Goal: Task Accomplishment & Management: Use online tool/utility

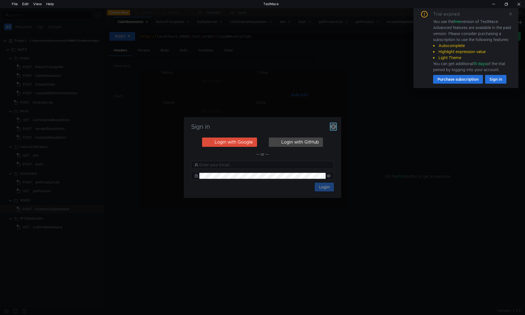
click at [333, 126] on icon "button" at bounding box center [333, 126] width 5 height 5
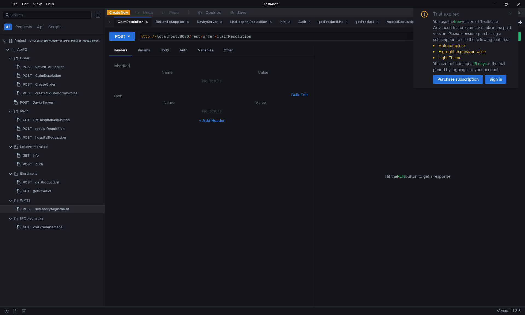
click at [511, 15] on icon at bounding box center [511, 14] width 4 height 4
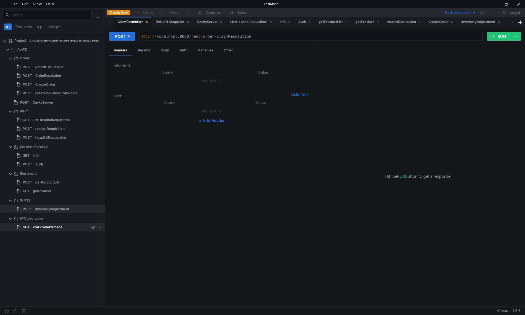
click at [48, 227] on div "vratPreReklamace" at bounding box center [48, 227] width 30 height 8
click at [51, 229] on div "vratPreReklamace" at bounding box center [48, 227] width 30 height 8
click at [145, 52] on div "Params" at bounding box center [144, 50] width 21 height 10
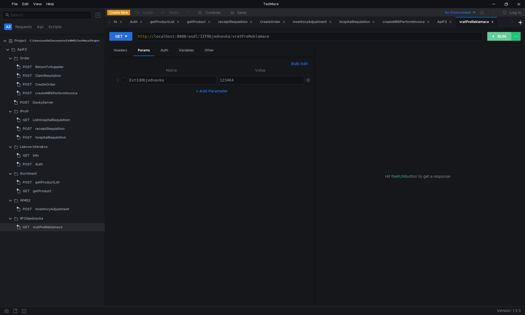
click at [504, 37] on button "RUN" at bounding box center [500, 36] width 24 height 9
click at [502, 37] on button "RUN" at bounding box center [500, 36] width 24 height 9
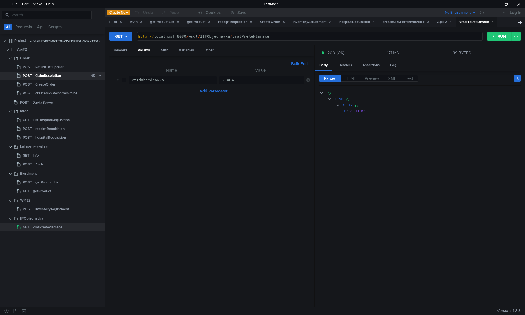
click at [42, 75] on div "ClaimResolution" at bounding box center [48, 76] width 26 height 8
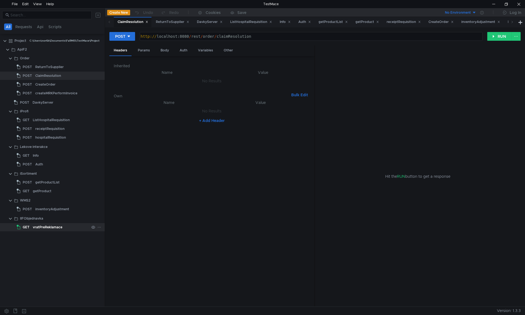
click at [39, 225] on div "vratPreReklamace" at bounding box center [48, 227] width 30 height 8
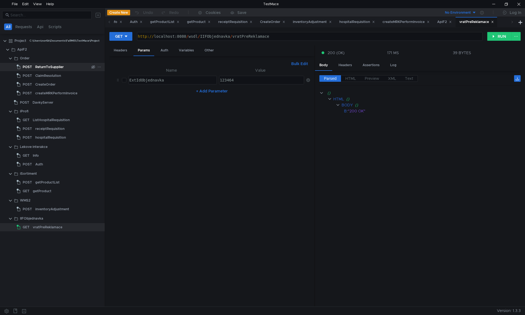
click at [45, 67] on div "ReturnToSupplier" at bounding box center [49, 67] width 28 height 8
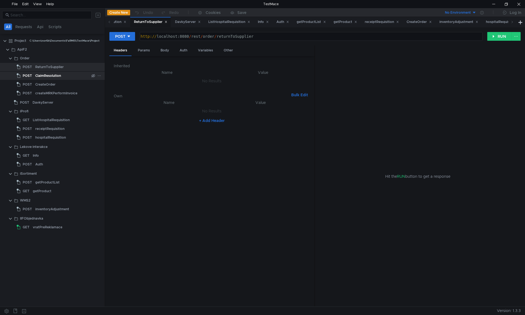
click at [43, 75] on div "ClaimResolution" at bounding box center [48, 76] width 26 height 8
type textarea "[URL]"
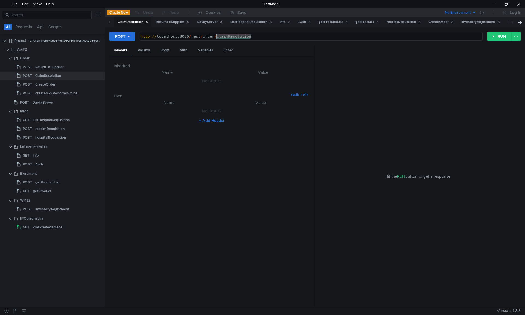
drag, startPoint x: 254, startPoint y: 37, endPoint x: 218, endPoint y: 36, distance: 36.4
click at [218, 36] on div "http:// localhost:8080 / rest / order / claimResolution" at bounding box center [311, 40] width 343 height 13
click at [166, 50] on div "Body" at bounding box center [164, 50] width 17 height 10
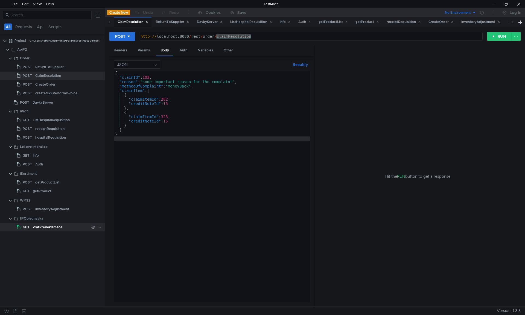
click at [42, 226] on div "vratPreReklamace" at bounding box center [48, 227] width 30 height 8
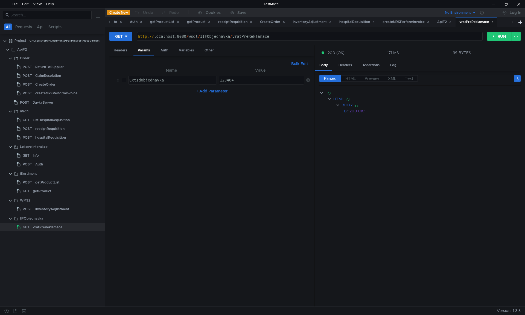
type textarea "[URL]"
drag, startPoint x: 229, startPoint y: 35, endPoint x: 137, endPoint y: 38, distance: 92.5
click at [137, 38] on div "http://localhost:8080/wsdl/IIFObjednavka/vratPreReklamace http:// localhost:808…" at bounding box center [310, 36] width 346 height 9
click at [202, 202] on nz-table "Name Value ExtIdObjednavka הההההההההההההההההההההההההההההההההההההההההההההההההההה…" at bounding box center [212, 185] width 196 height 236
type textarea "123464"
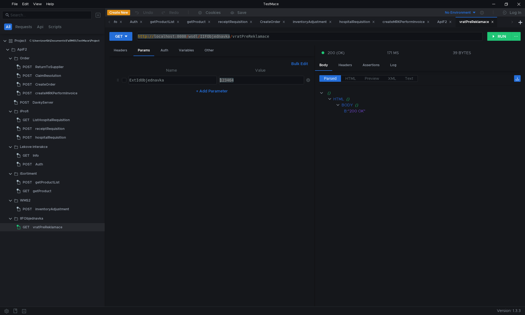
drag, startPoint x: 235, startPoint y: 80, endPoint x: 218, endPoint y: 80, distance: 17.2
click at [218, 80] on td "123464 123464 ההההההההההההההההההההההההההההההההההההההההההההההההההההההההההההההההה…" at bounding box center [260, 80] width 87 height 13
click at [499, 36] on button "RUN" at bounding box center [500, 36] width 24 height 9
click at [55, 210] on div "inventoryAdjustment" at bounding box center [52, 209] width 34 height 8
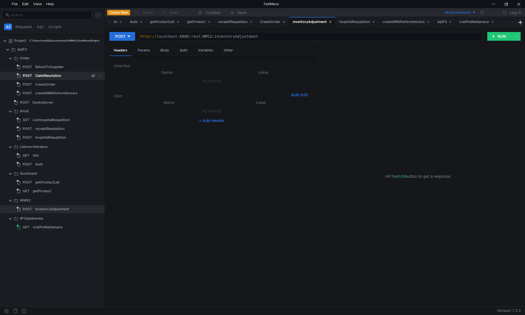
click at [42, 76] on div "ClaimResolution" at bounding box center [48, 76] width 26 height 8
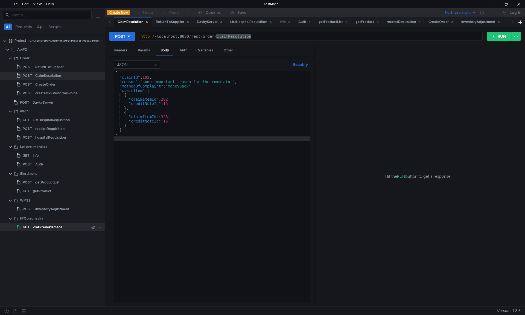
click at [48, 227] on div "vratPreReklamace" at bounding box center [48, 227] width 30 height 8
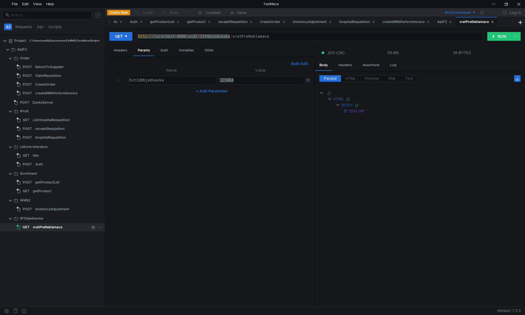
click at [46, 226] on div "vratPreReklamace" at bounding box center [48, 227] width 30 height 8
click at [53, 227] on div "vratPreReklamace" at bounding box center [48, 227] width 30 height 8
click at [501, 35] on button "RUN" at bounding box center [500, 36] width 24 height 9
click at [503, 34] on button "RUN" at bounding box center [500, 36] width 24 height 9
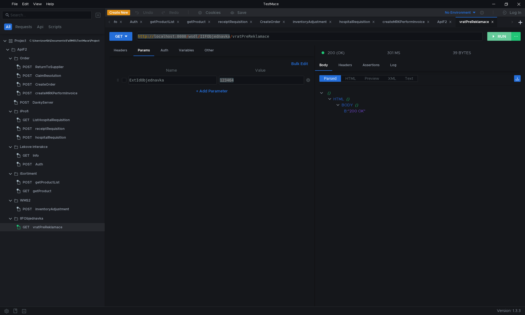
click at [499, 37] on button "RUN" at bounding box center [500, 36] width 24 height 9
click at [36, 227] on div "vratPreReklamace" at bounding box center [48, 227] width 30 height 8
click at [498, 35] on button "RUN" at bounding box center [500, 36] width 24 height 9
click at [212, 38] on div "http:// localhost:8080 / wsdl / IIFObjednavka / vratPreReklamace" at bounding box center [309, 36] width 345 height 8
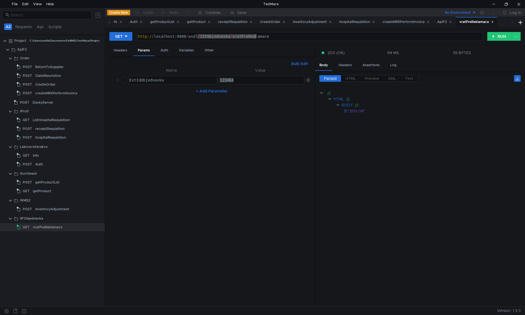
drag, startPoint x: 201, startPoint y: 36, endPoint x: 259, endPoint y: 37, distance: 58.0
click at [259, 37] on div "http:// localhost:8080 / wsdl / IIFObjednavka / vratPreReklamace" at bounding box center [309, 40] width 345 height 13
click at [50, 228] on div "vratPreReklamace" at bounding box center [48, 227] width 30 height 8
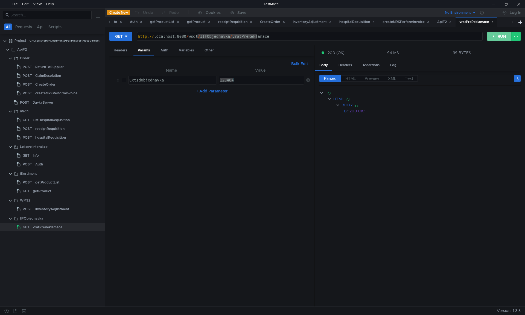
click at [496, 36] on button "RUN" at bounding box center [500, 36] width 24 height 9
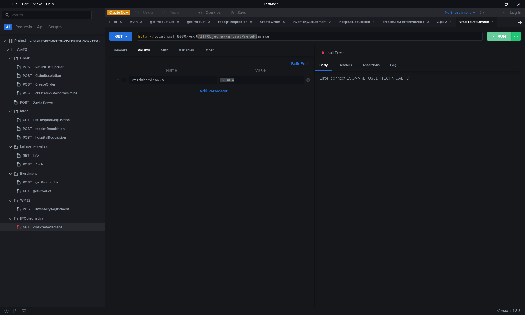
click at [499, 37] on button "RUN" at bounding box center [500, 36] width 24 height 9
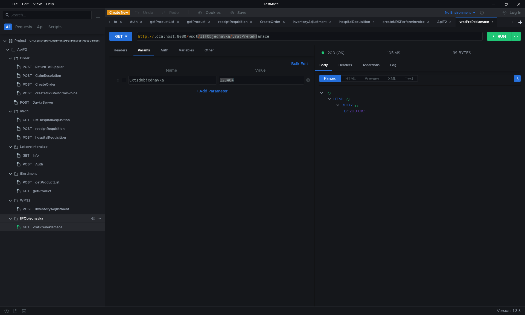
click at [43, 218] on div "IIFObjednavka" at bounding box center [31, 219] width 23 height 8
click at [42, 223] on div "vratPreReklamace" at bounding box center [48, 227] width 30 height 8
click at [516, 6] on div at bounding box center [519, 4] width 13 height 8
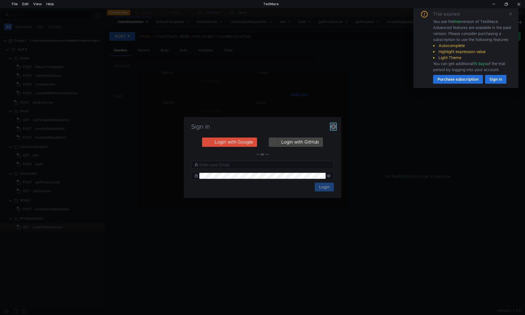
click at [332, 126] on icon "button" at bounding box center [333, 126] width 5 height 5
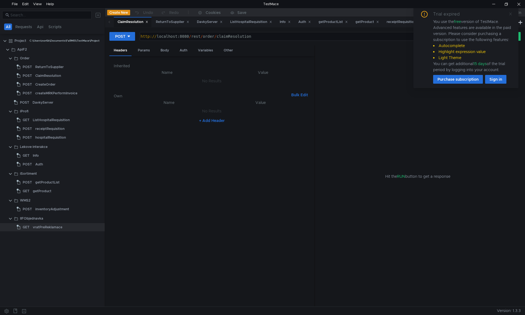
click at [512, 15] on icon at bounding box center [511, 14] width 4 height 4
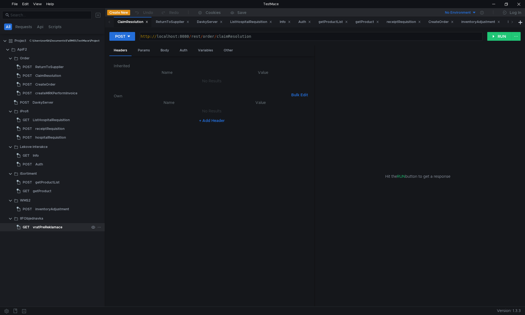
click at [47, 228] on div "vratPreReklamace" at bounding box center [48, 227] width 30 height 8
click at [145, 52] on div "Params" at bounding box center [144, 50] width 21 height 10
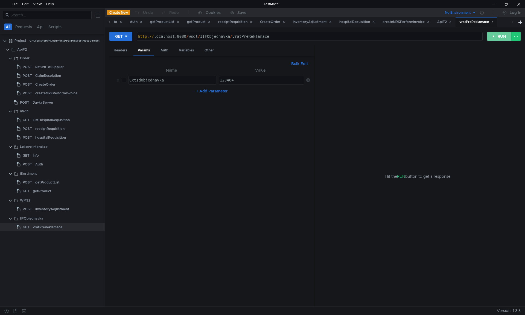
click at [500, 37] on button "RUN" at bounding box center [500, 36] width 24 height 9
click at [501, 37] on button "RUN" at bounding box center [500, 36] width 24 height 9
click at [505, 35] on button "RUN" at bounding box center [500, 36] width 24 height 9
click at [504, 35] on button "RUN" at bounding box center [500, 36] width 24 height 9
click at [498, 37] on button "RUN" at bounding box center [500, 36] width 24 height 9
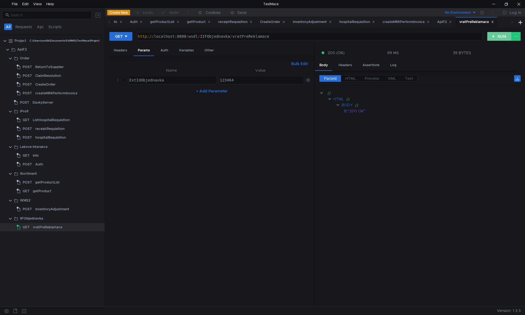
click at [502, 36] on button "RUN" at bounding box center [500, 36] width 24 height 9
click at [498, 37] on button "RUN" at bounding box center [500, 36] width 24 height 9
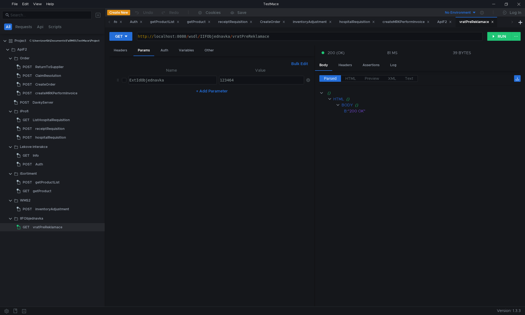
click at [230, 315] on app-footer "Version: 1.3.3" at bounding box center [262, 311] width 525 height 8
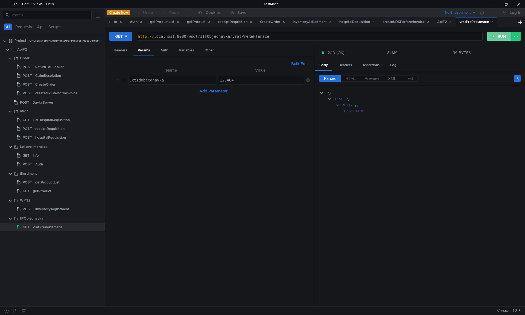
click at [504, 36] on button "RUN" at bounding box center [500, 36] width 24 height 9
click at [494, 34] on button "RUN" at bounding box center [500, 36] width 24 height 9
click at [176, 38] on div "http:// localhost:8080 / wsdl / IIFObjednavka / vratPreReklamace" at bounding box center [309, 40] width 345 height 13
type textarea "[URL]"
click at [46, 183] on div "getProductList" at bounding box center [47, 182] width 24 height 8
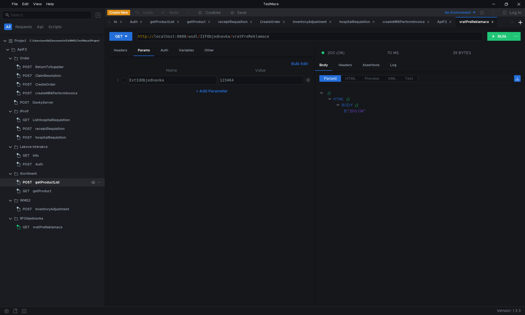
click at [46, 183] on div "getProductList" at bounding box center [47, 182] width 24 height 8
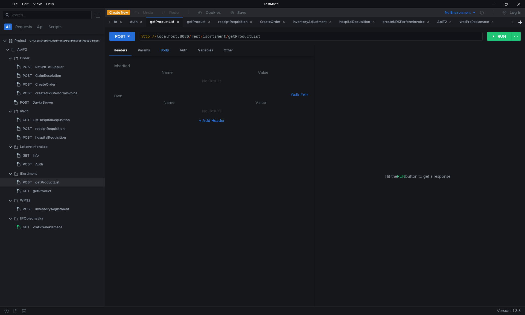
click at [163, 50] on div "Body" at bounding box center [164, 50] width 17 height 10
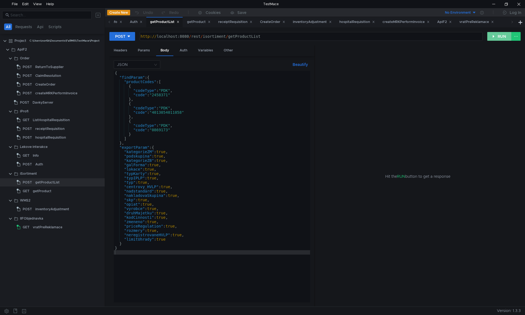
click at [500, 35] on button "RUN" at bounding box center [500, 36] width 24 height 9
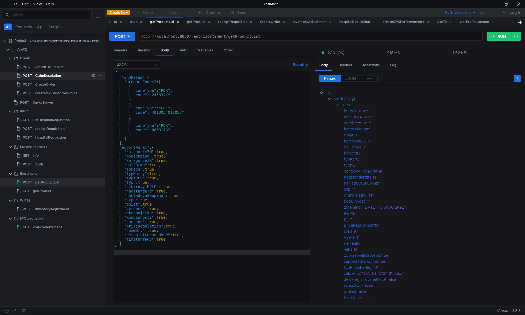
click at [46, 74] on div "ClaimResolution" at bounding box center [48, 76] width 26 height 8
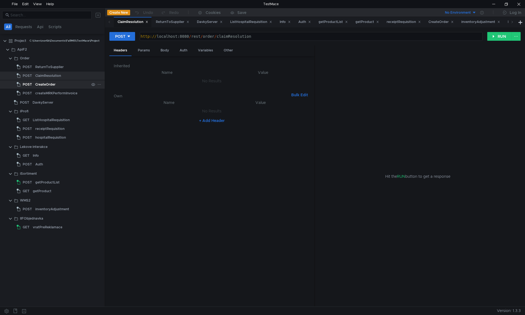
click at [44, 85] on div "CreateOrder" at bounding box center [45, 84] width 20 height 8
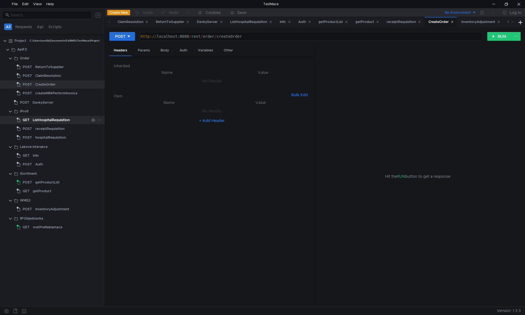
click at [48, 120] on div "ListHospitalRequisition" at bounding box center [51, 120] width 37 height 8
click at [46, 228] on div "vratPreReklamace" at bounding box center [48, 227] width 30 height 8
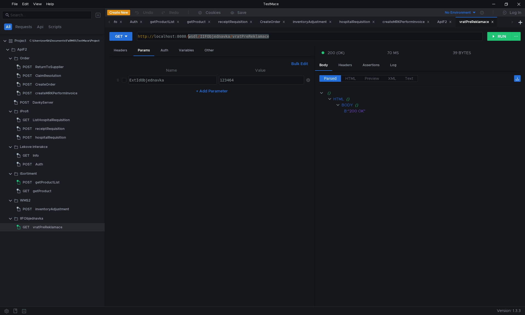
drag, startPoint x: 270, startPoint y: 36, endPoint x: 188, endPoint y: 38, distance: 81.6
click at [188, 38] on div "http:// localhost:8080 / wsdl / IIFObjednavka / vratPreReklamace" at bounding box center [309, 40] width 345 height 13
click at [48, 180] on div "getProductList" at bounding box center [47, 182] width 24 height 8
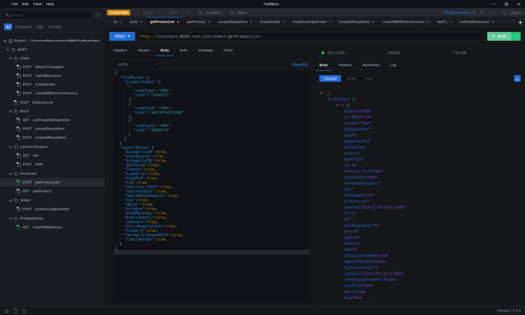
click at [499, 37] on button "RUN" at bounding box center [500, 36] width 24 height 9
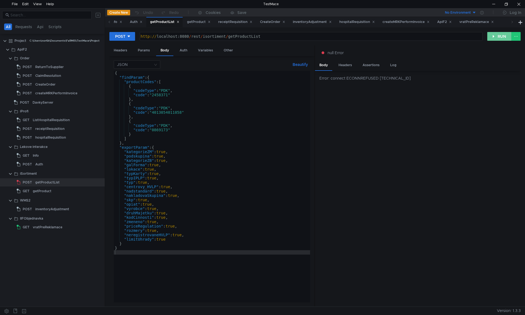
click at [503, 36] on button "RUN" at bounding box center [500, 36] width 24 height 9
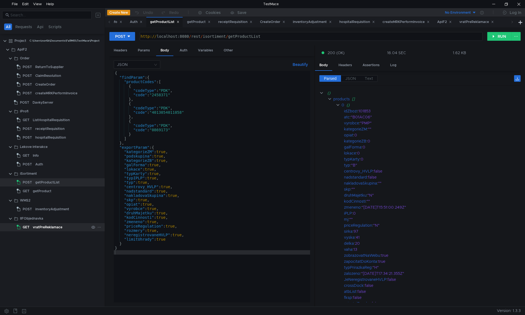
click at [52, 226] on div "vratPreReklamace" at bounding box center [48, 227] width 30 height 8
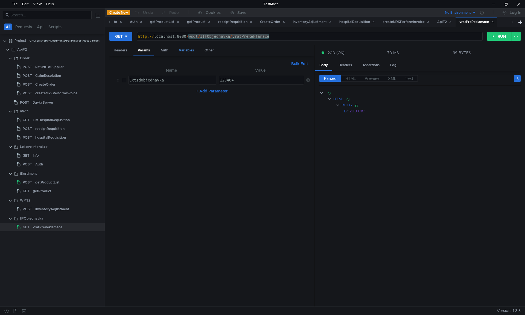
click at [187, 50] on div "Variables" at bounding box center [187, 50] width 24 height 10
click at [164, 50] on div "Auth" at bounding box center [164, 50] width 16 height 10
click at [206, 51] on div "Other" at bounding box center [209, 50] width 18 height 10
click at [500, 38] on button "RUN" at bounding box center [500, 36] width 24 height 9
click at [501, 38] on button "RUN" at bounding box center [500, 36] width 24 height 9
